Goal: Task Accomplishment & Management: Manage account settings

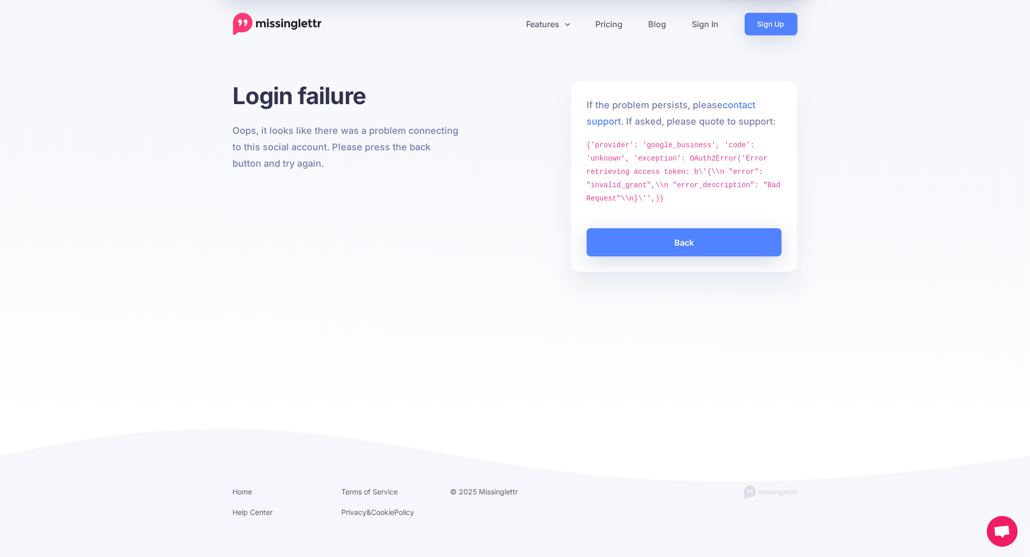
click at [331, 285] on div "Login failure Oops, it looks like there was a problem connecting to this social…" at bounding box center [515, 244] width 1030 height 324
click at [683, 243] on link "Back" at bounding box center [685, 242] width 196 height 28
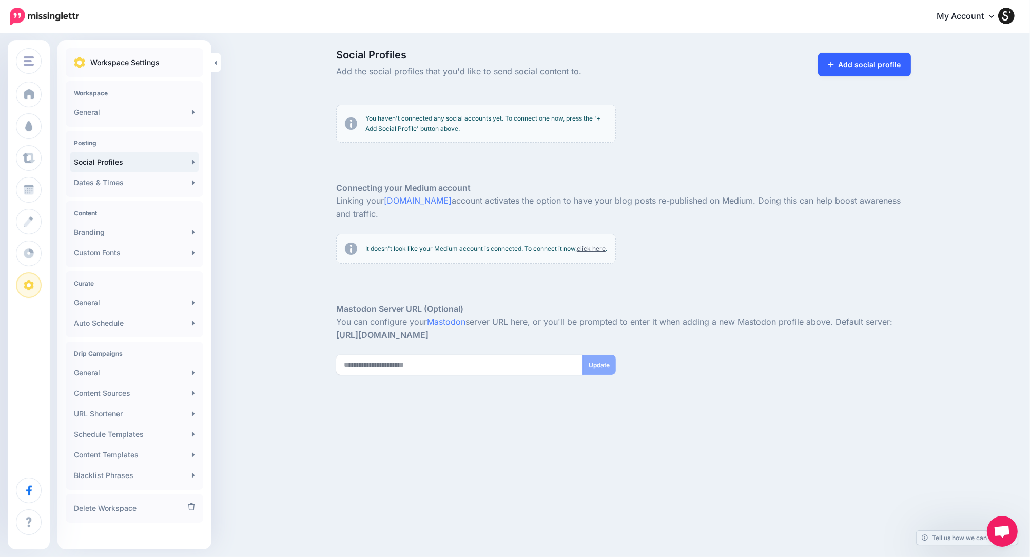
click at [846, 60] on link "Add social profile" at bounding box center [864, 65] width 93 height 24
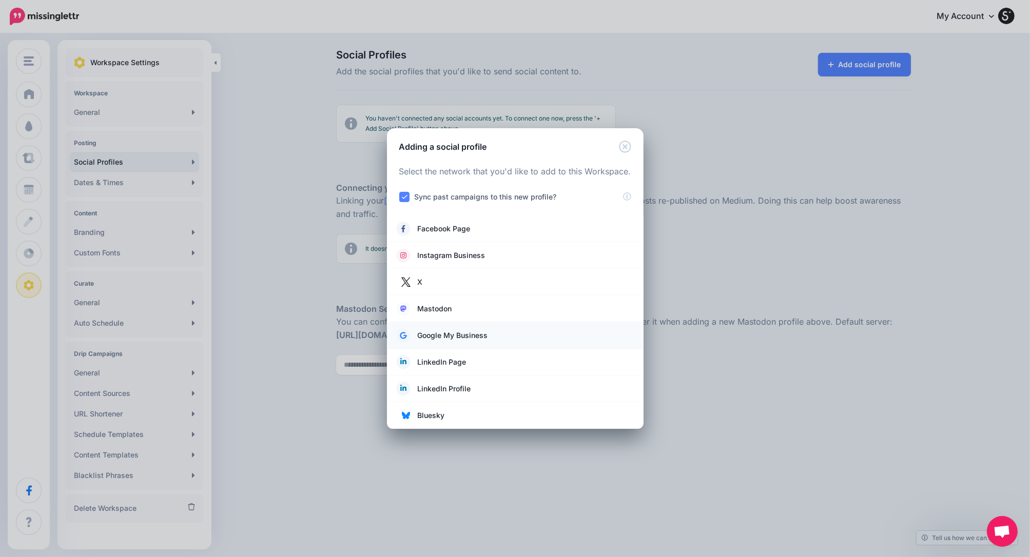
click at [454, 337] on span "Google My Business" at bounding box center [453, 335] width 70 height 12
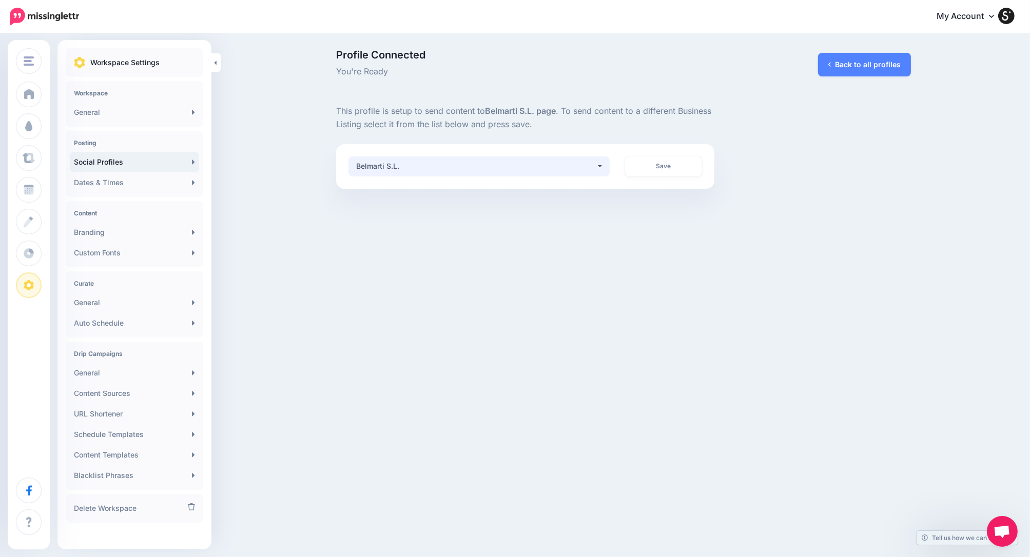
click at [541, 164] on div "Belmarti S.L." at bounding box center [476, 166] width 240 height 12
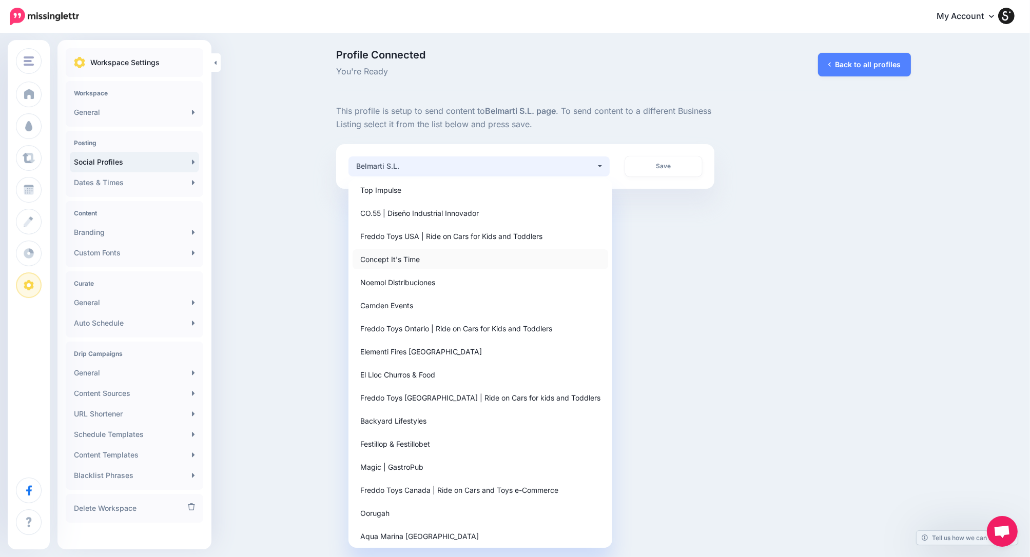
scroll to position [189, 0]
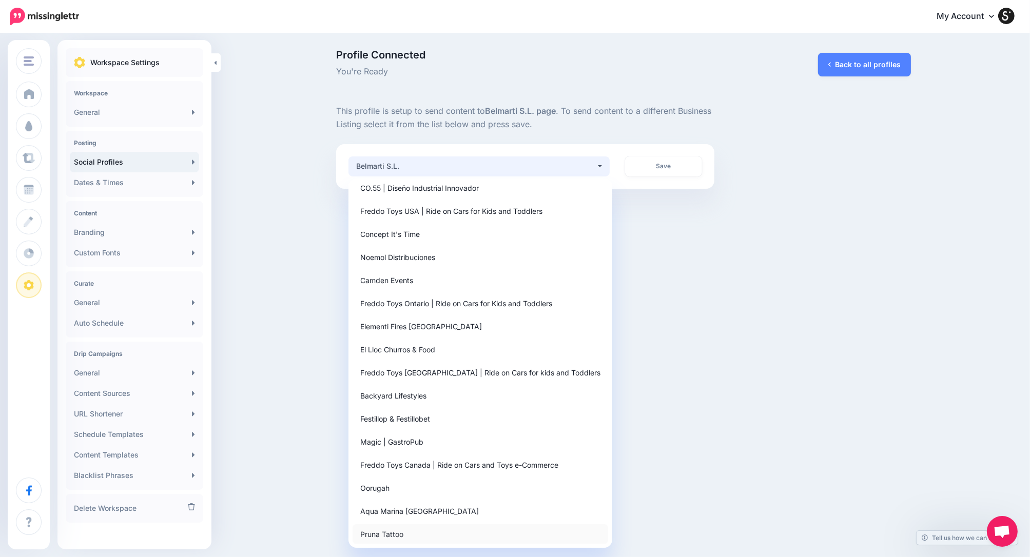
click at [398, 533] on span "Pruna Tattoo" at bounding box center [381, 534] width 43 height 12
select select "**********"
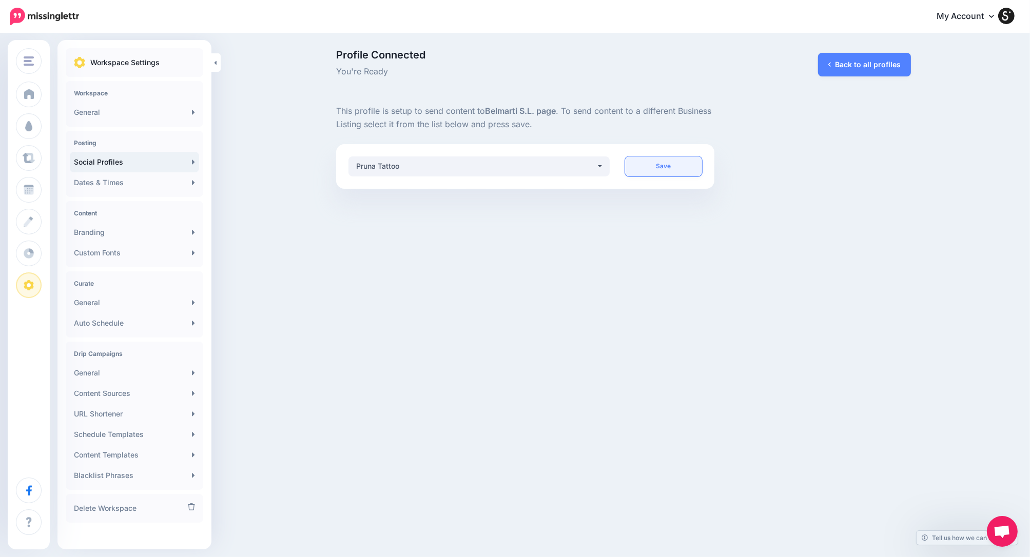
click at [657, 166] on link "Save" at bounding box center [663, 167] width 77 height 20
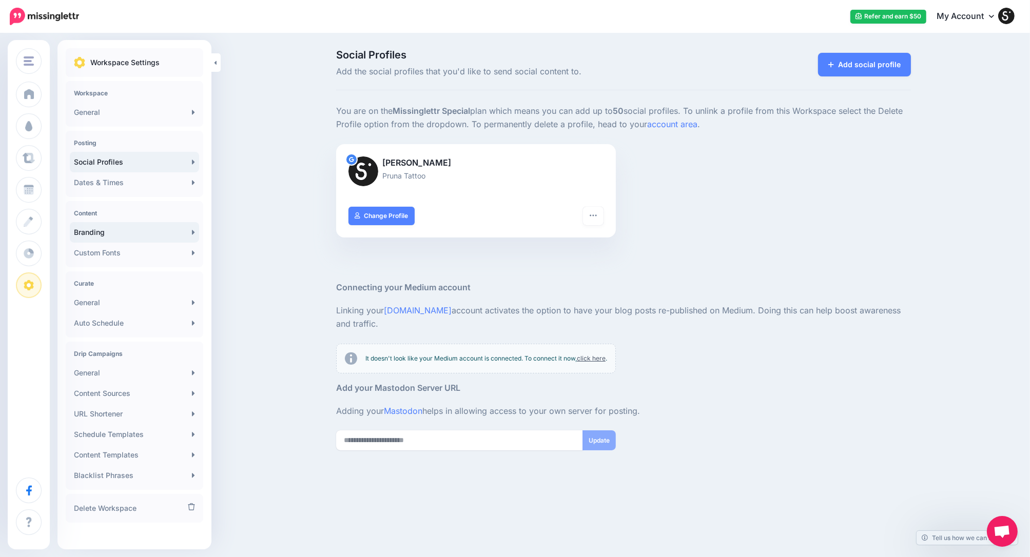
click at [103, 236] on link "Branding" at bounding box center [134, 232] width 129 height 21
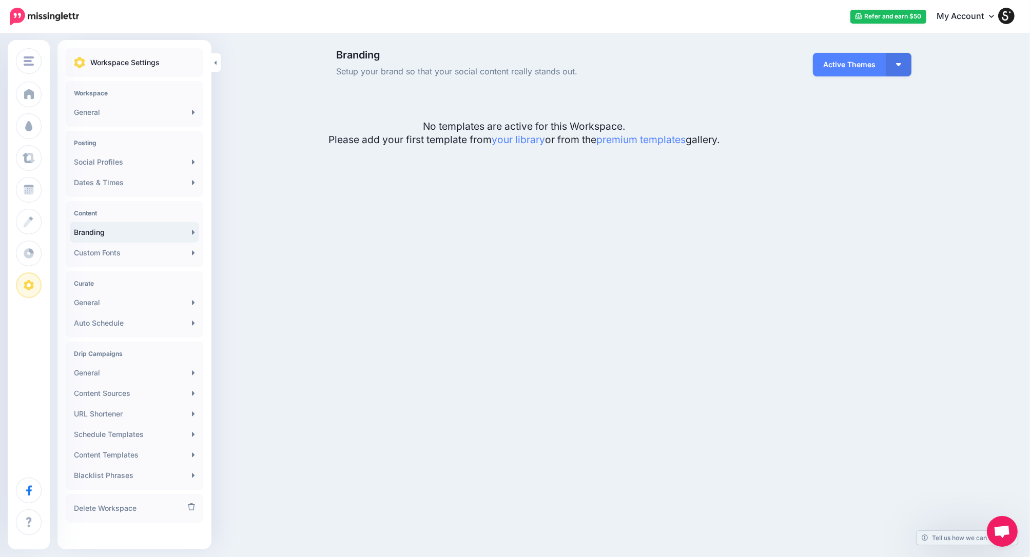
click at [834, 73] on span "Active Themes" at bounding box center [849, 65] width 73 height 24
click at [897, 68] on button "button" at bounding box center [899, 65] width 26 height 24
click at [755, 195] on div "Pruna Scampini Marketing & Design Backyard Lifestyles Freddo Toys Freddo Toys C…" at bounding box center [515, 278] width 1030 height 557
click at [843, 77] on div "Active Themes Active Themes My Themes Browse Themes" at bounding box center [859, 64] width 103 height 29
click at [844, 69] on span "Active Themes" at bounding box center [849, 65] width 73 height 24
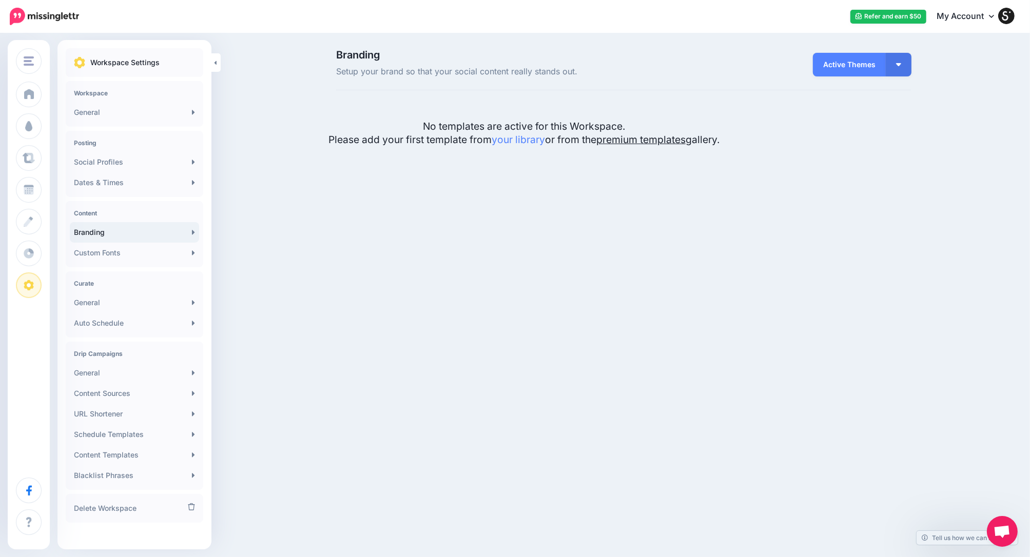
click at [647, 137] on link "premium templates" at bounding box center [640, 139] width 89 height 12
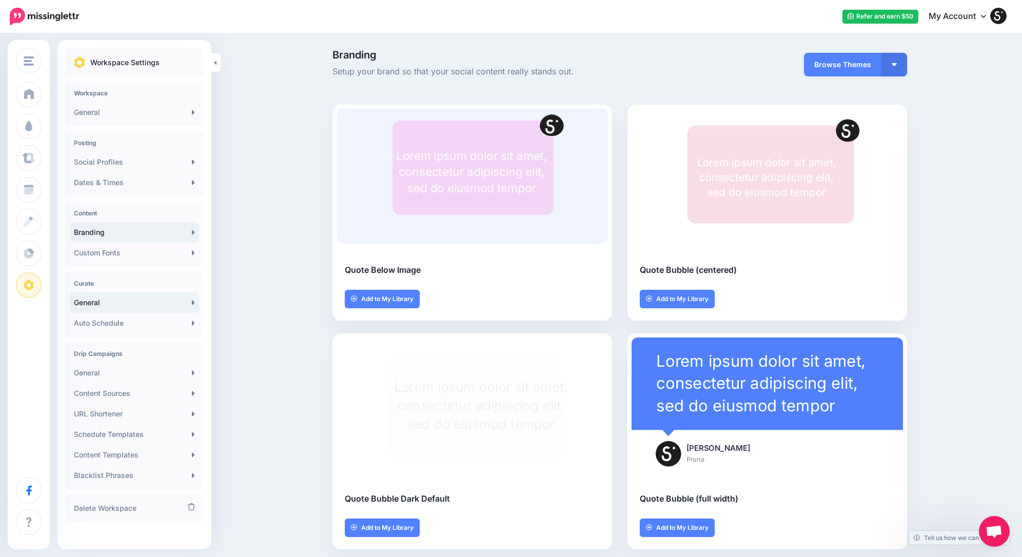
click at [102, 307] on link "General" at bounding box center [134, 302] width 129 height 21
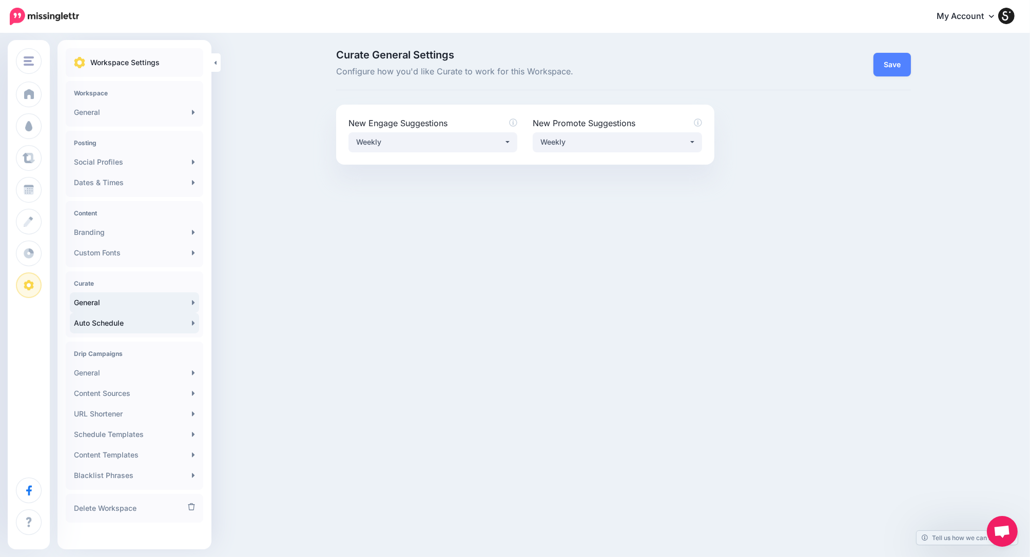
click at [112, 326] on link "Auto Schedule" at bounding box center [134, 323] width 129 height 21
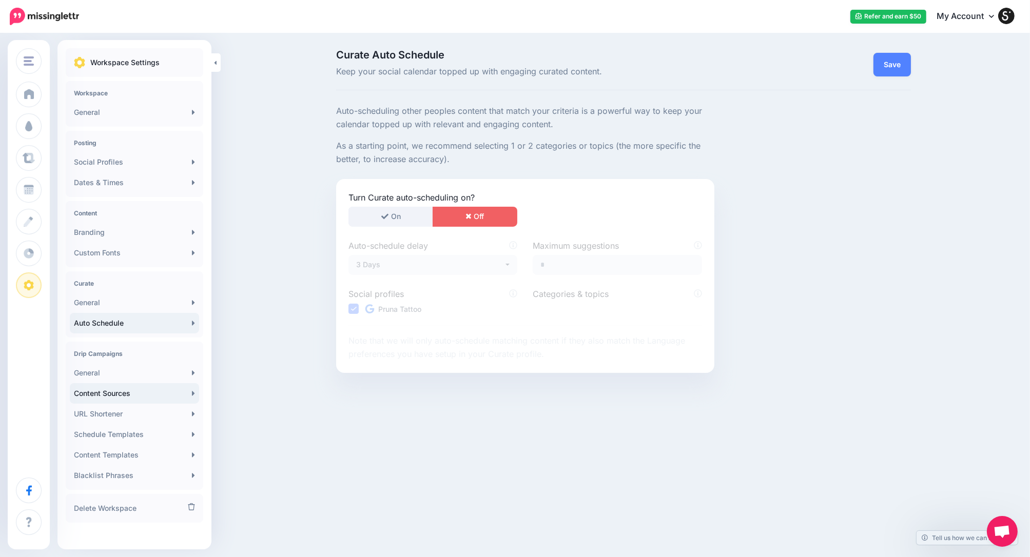
click at [136, 392] on link "Content Sources" at bounding box center [134, 393] width 129 height 21
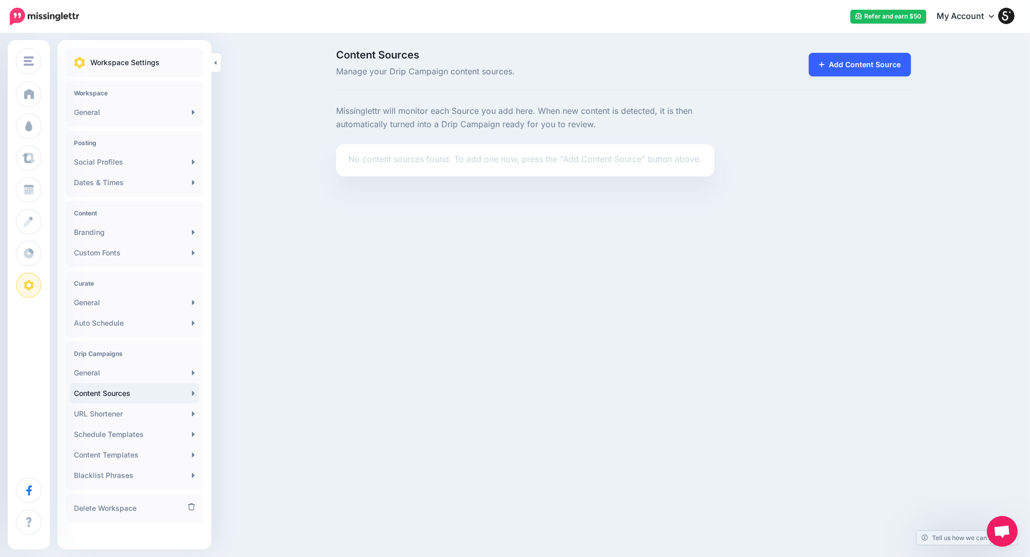
click at [862, 66] on link "Add Content Source" at bounding box center [860, 65] width 102 height 24
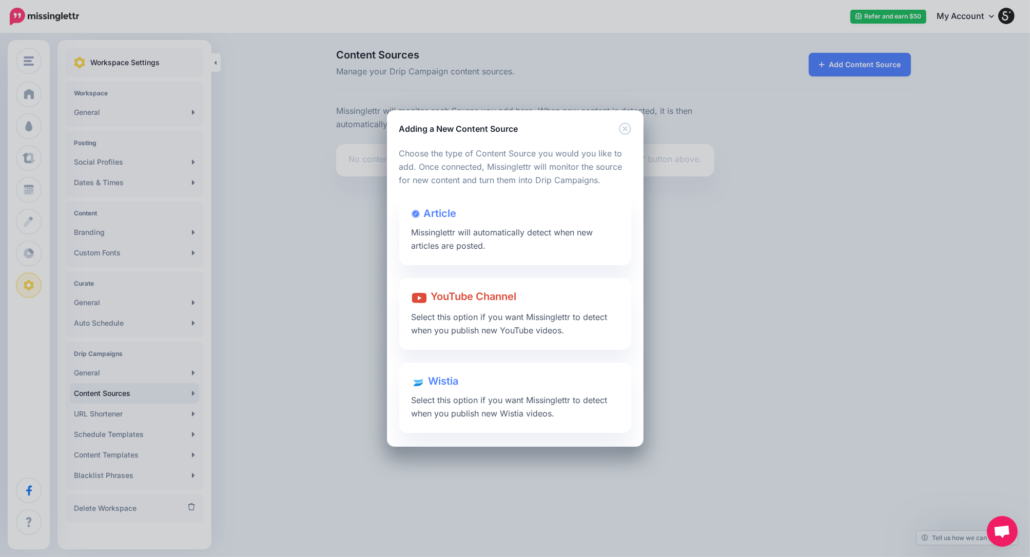
click at [519, 229] on span "Missinglettr will automatically detect when new articles are posted." at bounding box center [503, 239] width 182 height 24
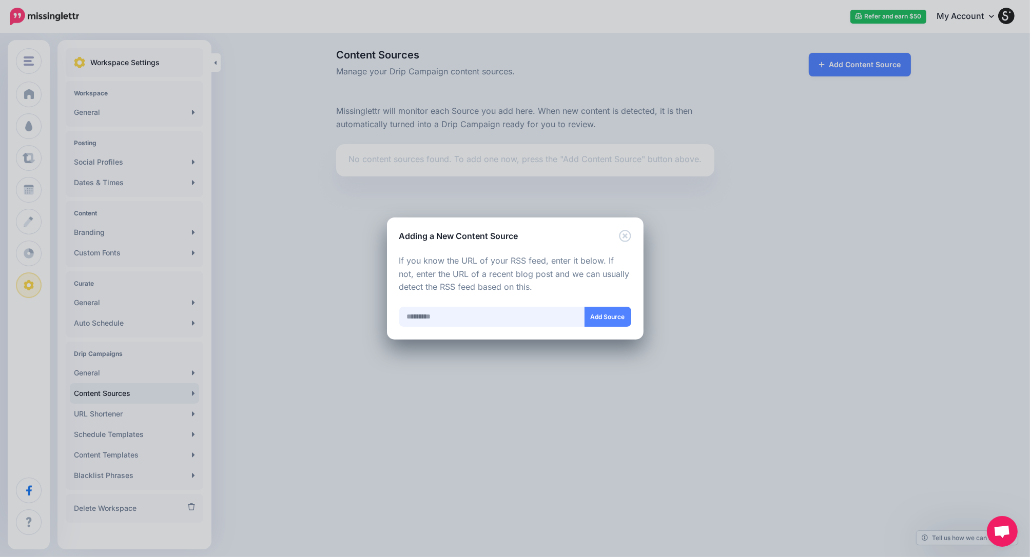
click at [477, 321] on input "text" at bounding box center [492, 317] width 186 height 20
paste input "**********"
type input "**********"
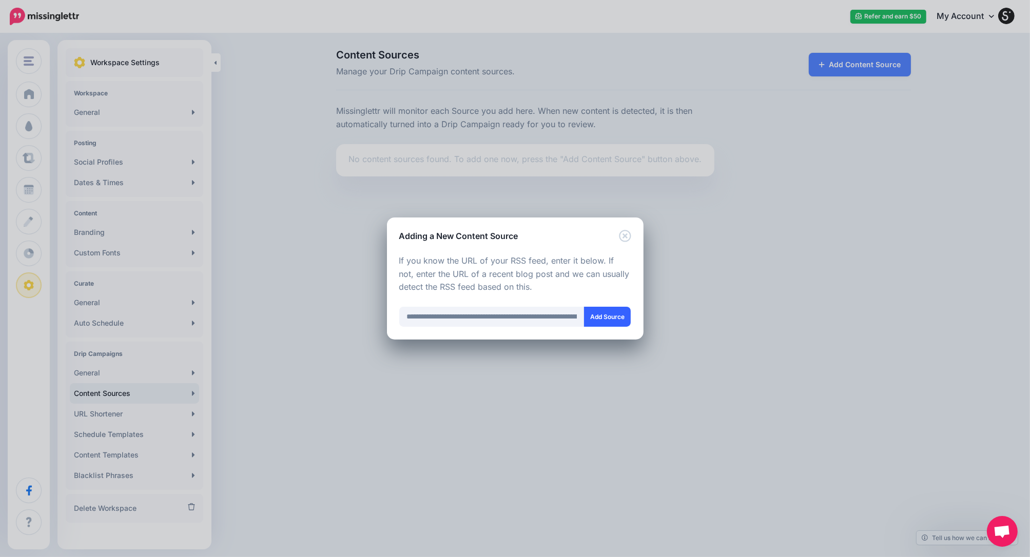
click at [623, 315] on button "Add Source" at bounding box center [607, 317] width 47 height 20
click at [588, 260] on p "If you know the URL of your RSS feed, enter it below. If not, enter the URL of …" at bounding box center [515, 275] width 232 height 40
click at [613, 318] on button "Validating..." at bounding box center [602, 317] width 58 height 20
click at [626, 238] on icon "Close" at bounding box center [625, 236] width 12 height 12
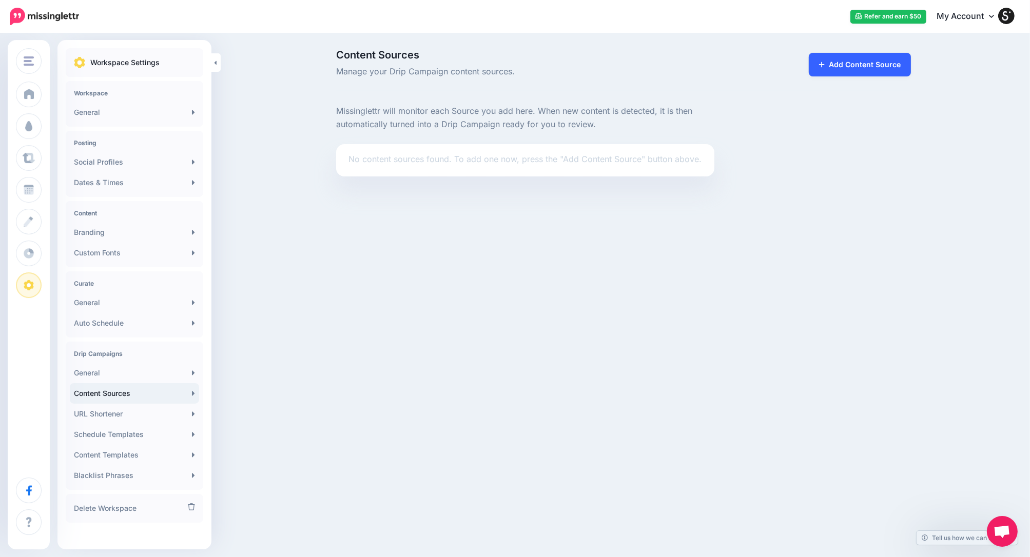
click at [834, 67] on link "Add Content Source" at bounding box center [860, 65] width 102 height 24
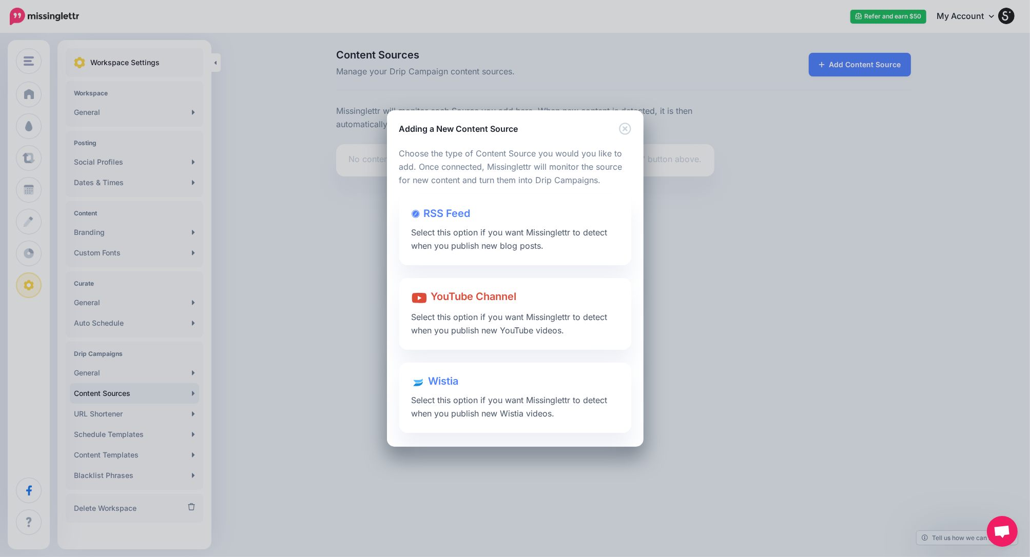
click at [455, 216] on span "RSS Feed" at bounding box center [447, 213] width 47 height 12
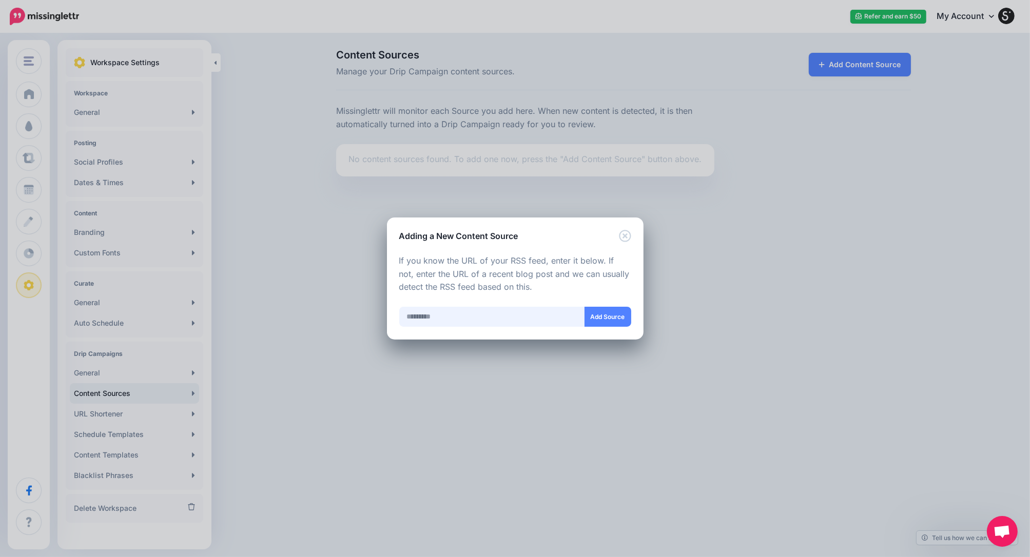
click at [485, 318] on input "text" at bounding box center [492, 317] width 186 height 20
paste input "**********"
type input "**********"
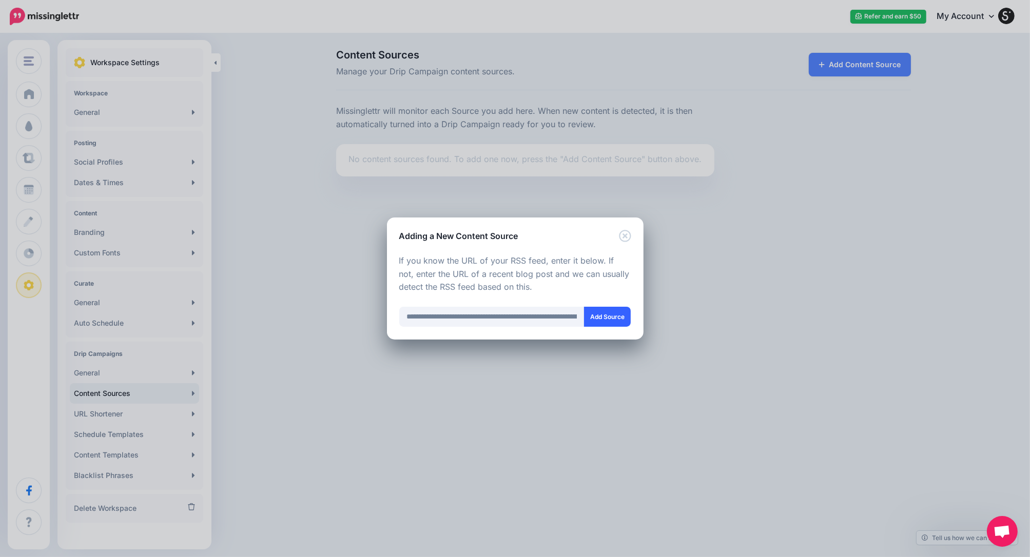
click at [614, 317] on button "Add Source" at bounding box center [607, 317] width 47 height 20
click at [627, 240] on icon "Close" at bounding box center [625, 236] width 12 height 12
